Goal: Find specific page/section: Find specific page/section

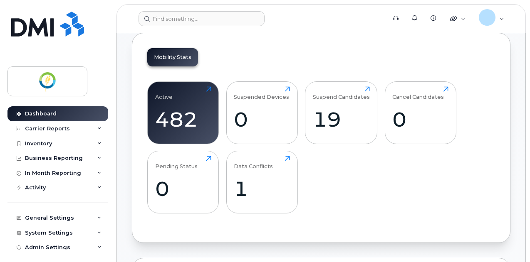
click at [88, 64] on div "Dashboard Carrier Reports Monthly Billing Data Daily Data Pooling Data Behavior…" at bounding box center [56, 131] width 113 height 262
click at [26, 141] on div "Inventory" at bounding box center [38, 144] width 27 height 7
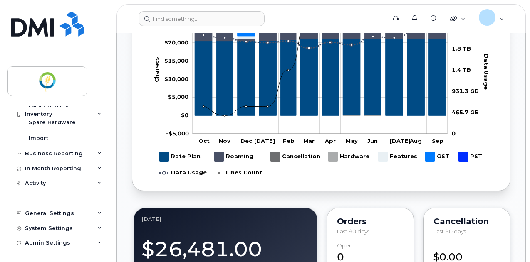
scroll to position [589, 0]
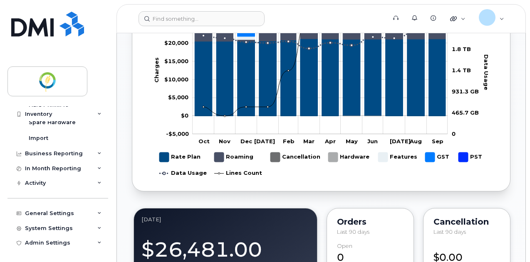
click at [107, 181] on div "Activity Travel Requests Activity Log Change SIM Requests Device Status Updates…" at bounding box center [58, 183] width 103 height 15
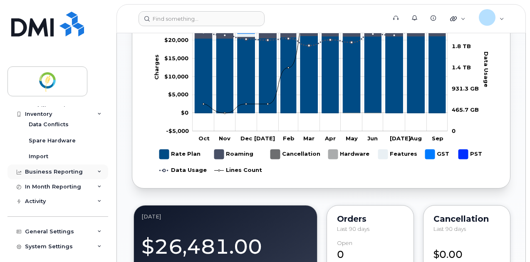
scroll to position [0, 0]
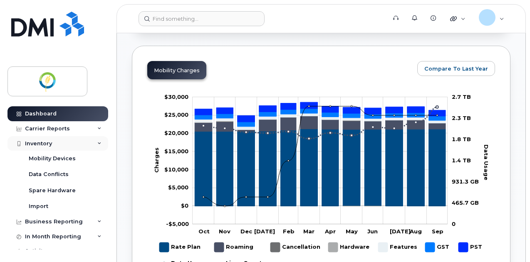
click at [42, 143] on div "Inventory" at bounding box center [38, 144] width 27 height 7
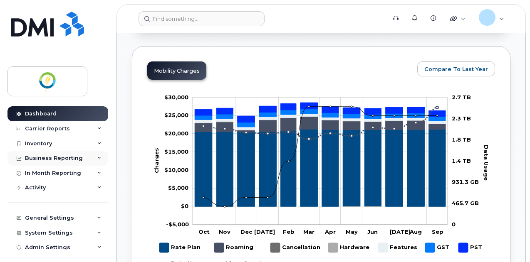
scroll to position [498, 0]
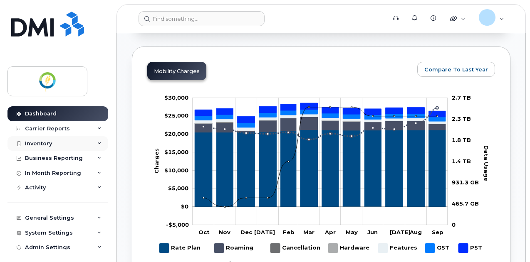
click at [44, 144] on div "Inventory" at bounding box center [38, 144] width 27 height 7
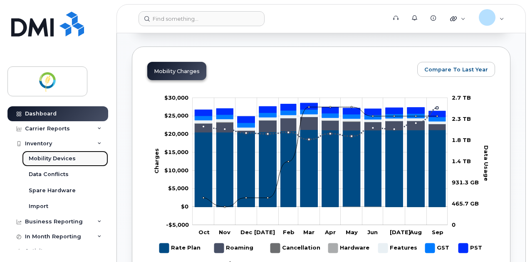
click at [42, 157] on div "Mobility Devices" at bounding box center [52, 158] width 47 height 7
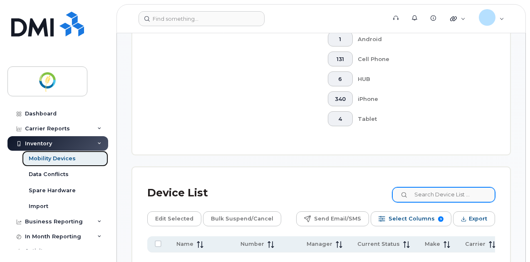
scroll to position [437, 0]
click at [427, 188] on input at bounding box center [443, 195] width 104 height 15
paste input "[PERSON_NAME] group: IT"
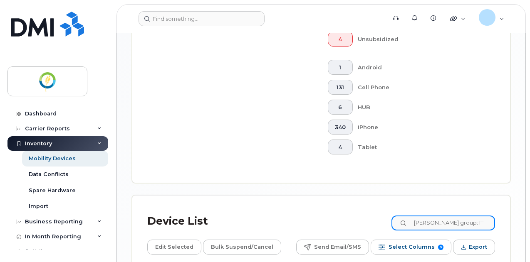
type input "[PERSON_NAME] group: IT"
click at [469, 216] on input "[PERSON_NAME] group: IT" at bounding box center [443, 223] width 104 height 15
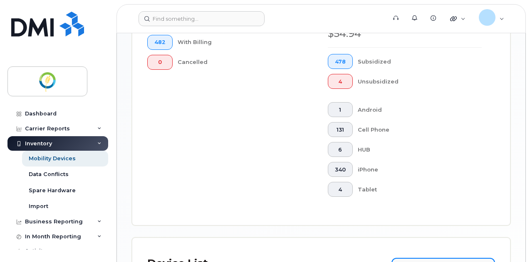
scroll to position [368, 0]
drag, startPoint x: 437, startPoint y: 133, endPoint x: 210, endPoint y: 80, distance: 233.0
click at [223, 87] on div "Mobility Devices Devices Save Report Import from CSV Export to CSV Add Device F…" at bounding box center [321, 33] width 378 height 707
paste input "[PHONE_NUMBER]"
click at [446, 258] on input "[PHONE_NUMBER]" at bounding box center [443, 265] width 104 height 15
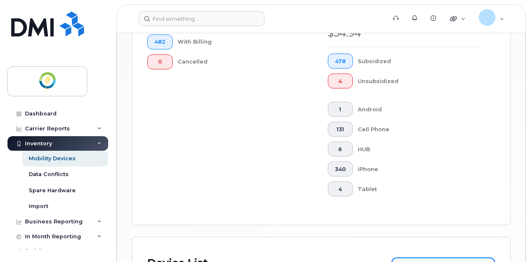
click at [436, 258] on input "[PHONE_NUMBER]" at bounding box center [443, 265] width 104 height 15
click at [433, 258] on input "[PHONE_NUMBER]" at bounding box center [443, 265] width 104 height 15
click at [434, 258] on input "[PHONE_NUMBER]" at bounding box center [443, 265] width 104 height 15
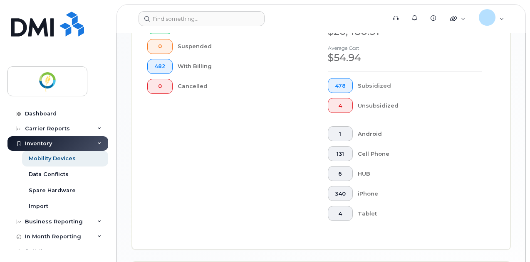
scroll to position [344, 0]
drag, startPoint x: 456, startPoint y: 158, endPoint x: 319, endPoint y: 134, distance: 138.4
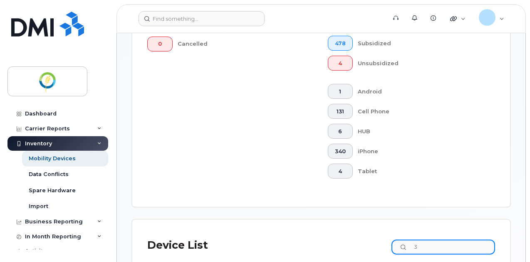
scroll to position [385, 0]
type input "3047"
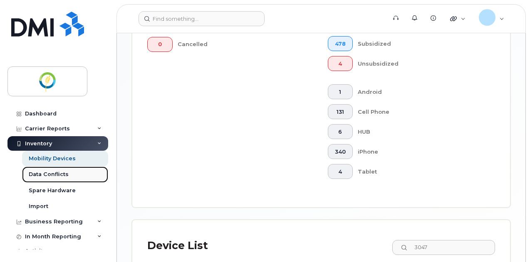
click at [50, 174] on div "Data Conflicts" at bounding box center [49, 174] width 40 height 7
